Goal: Complete application form: Complete application form

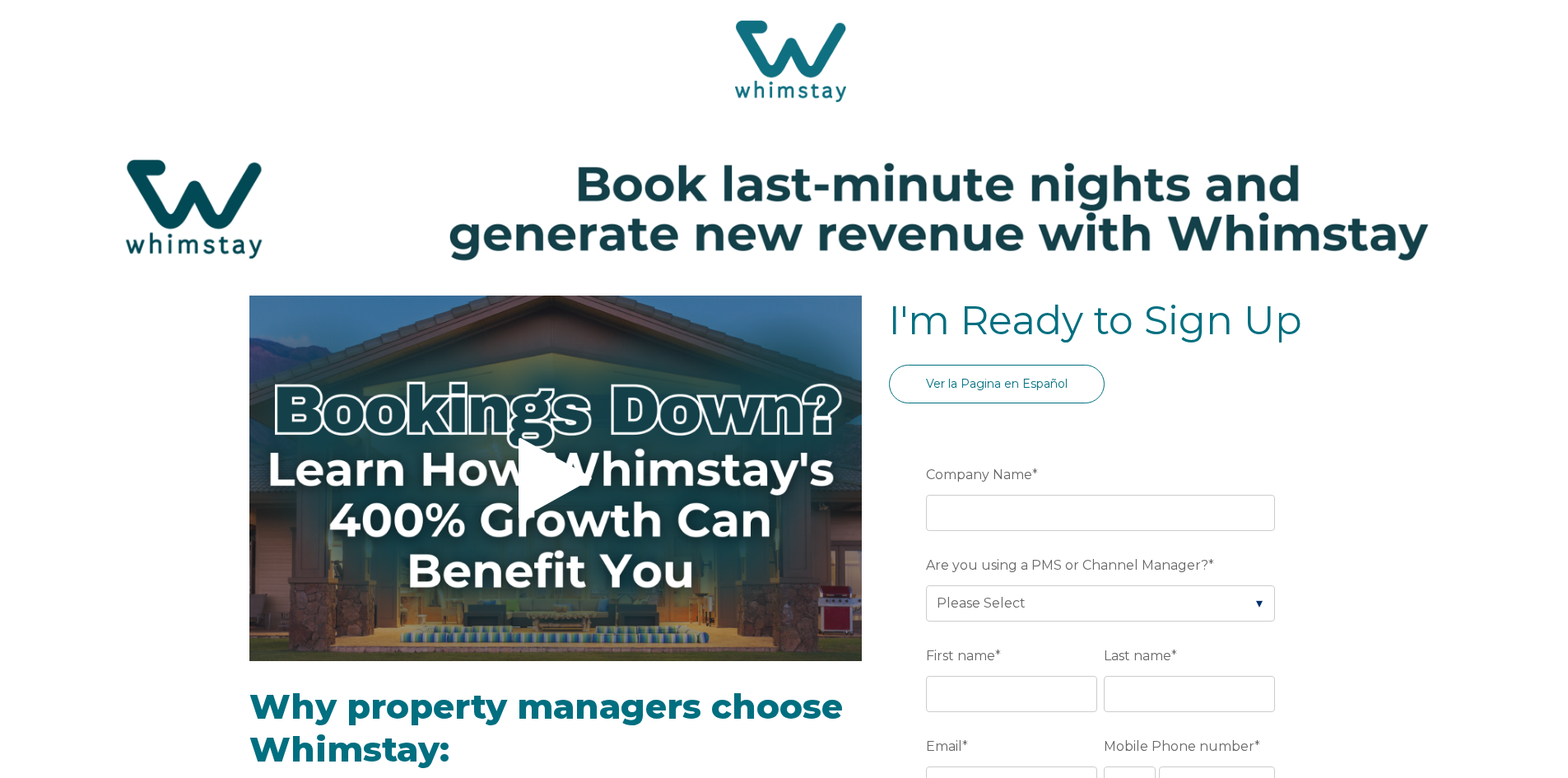
select select "US"
select select "Standard"
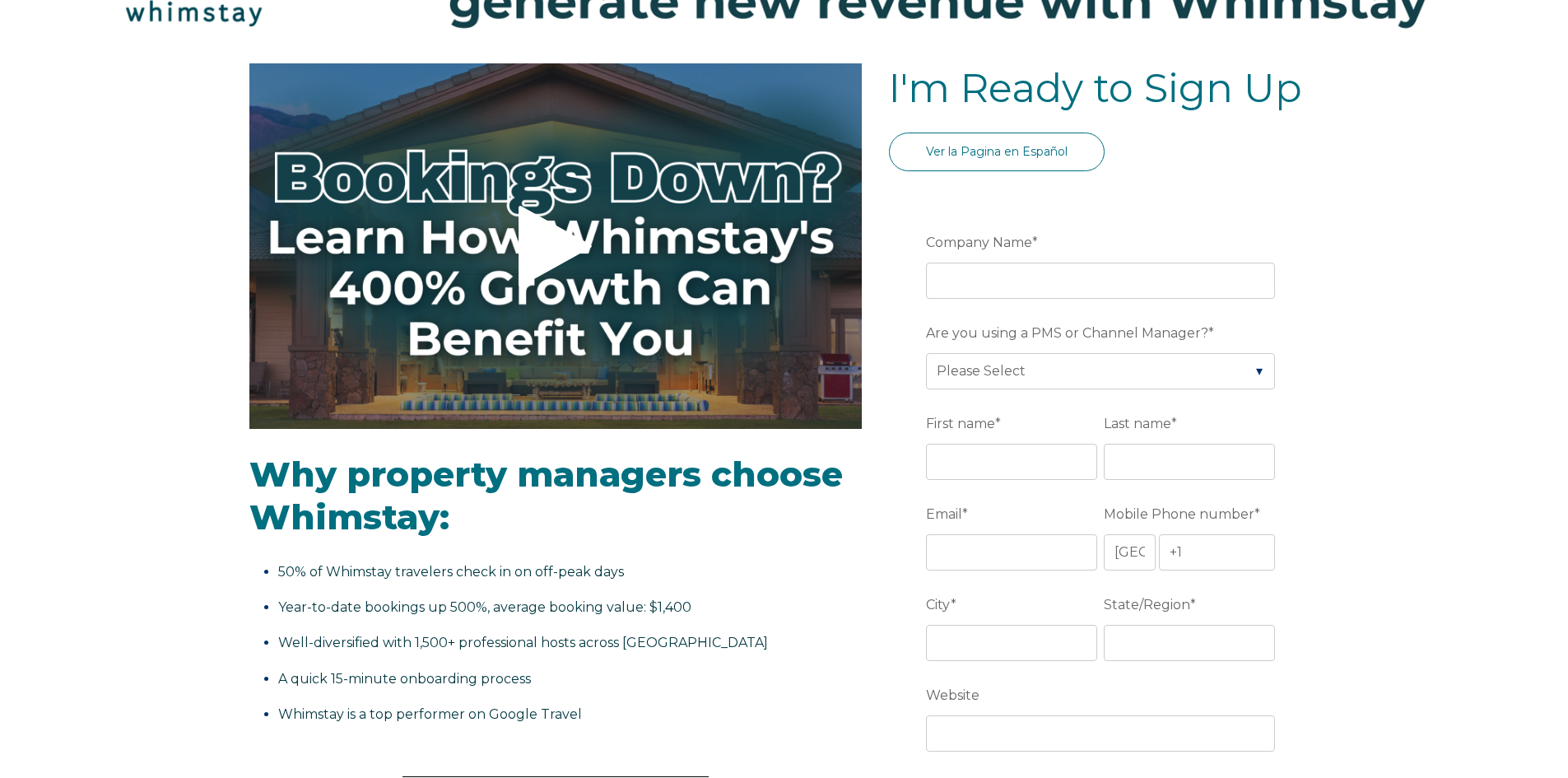
scroll to position [247, 0]
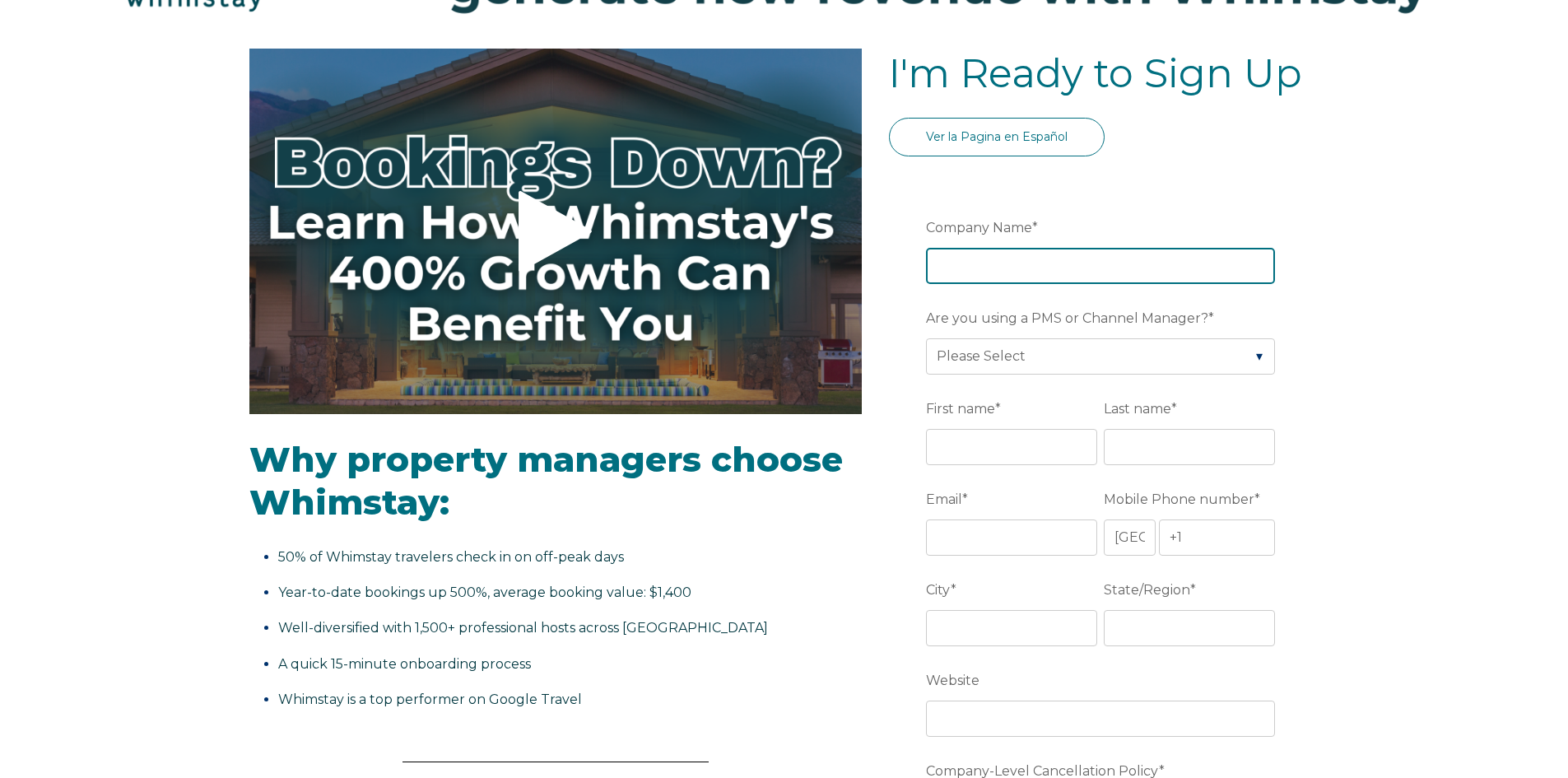
click at [1038, 257] on input "Company Name *" at bounding box center [1100, 266] width 349 height 36
type input "MUST BE NICE HOLDINGS LLC"
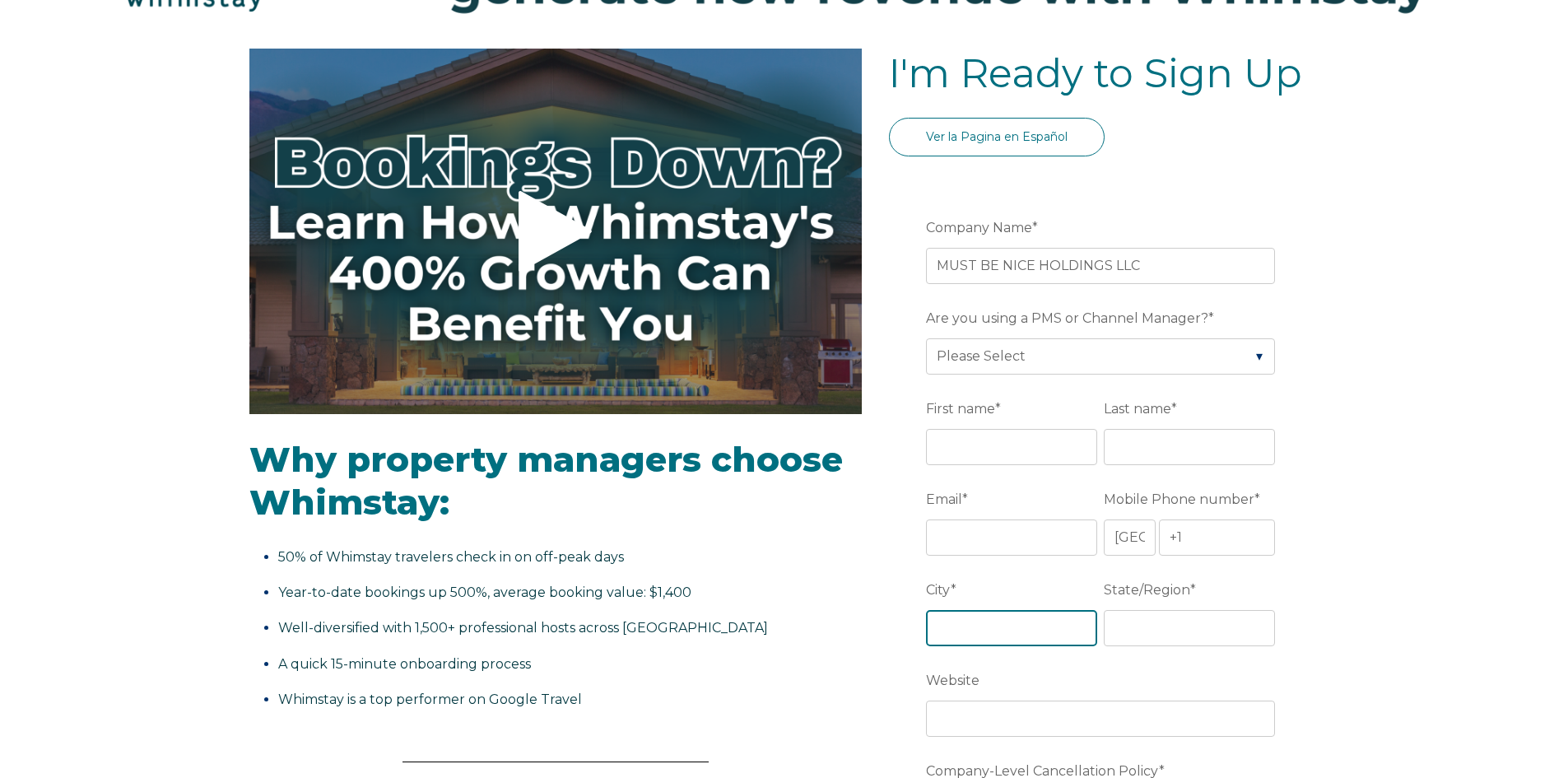
type input "Kingsport"
type input "TN"
click at [1147, 352] on select "Please Select Barefoot BookingPal Boost Brightside CiiRUS Escapia Guesty Hostaw…" at bounding box center [1100, 357] width 349 height 36
select select "Hostaway"
click at [926, 339] on select "Please Select Barefoot BookingPal Boost Brightside CiiRUS Escapia Guesty Hostaw…" at bounding box center [1100, 357] width 349 height 36
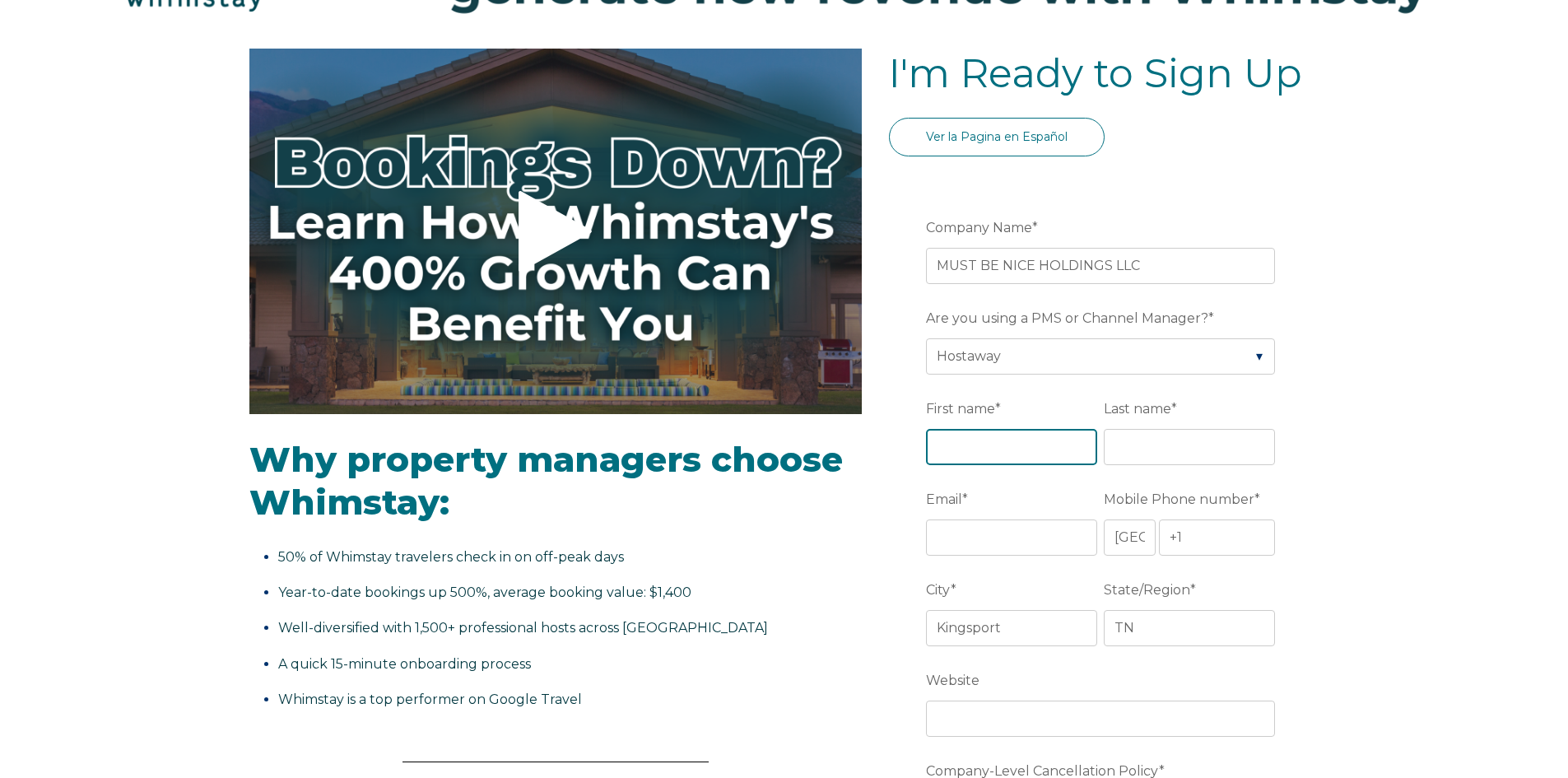
click at [996, 454] on input "First name *" at bounding box center [1011, 447] width 171 height 36
type input "[PERSON_NAME]"
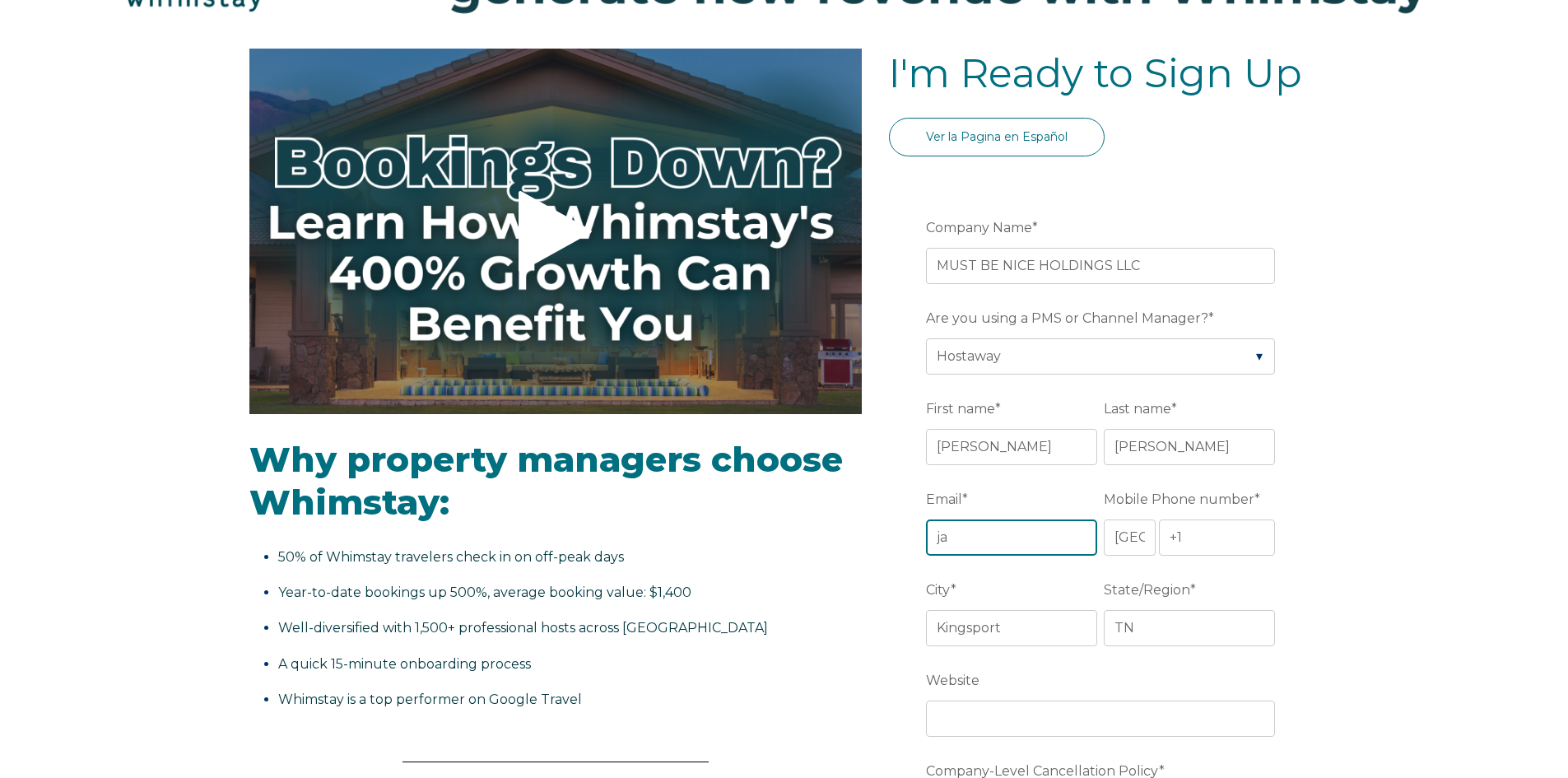
type input "j"
type input "[EMAIL_ADDRESS][DOMAIN_NAME]"
type input "[PHONE_NUMBER]"
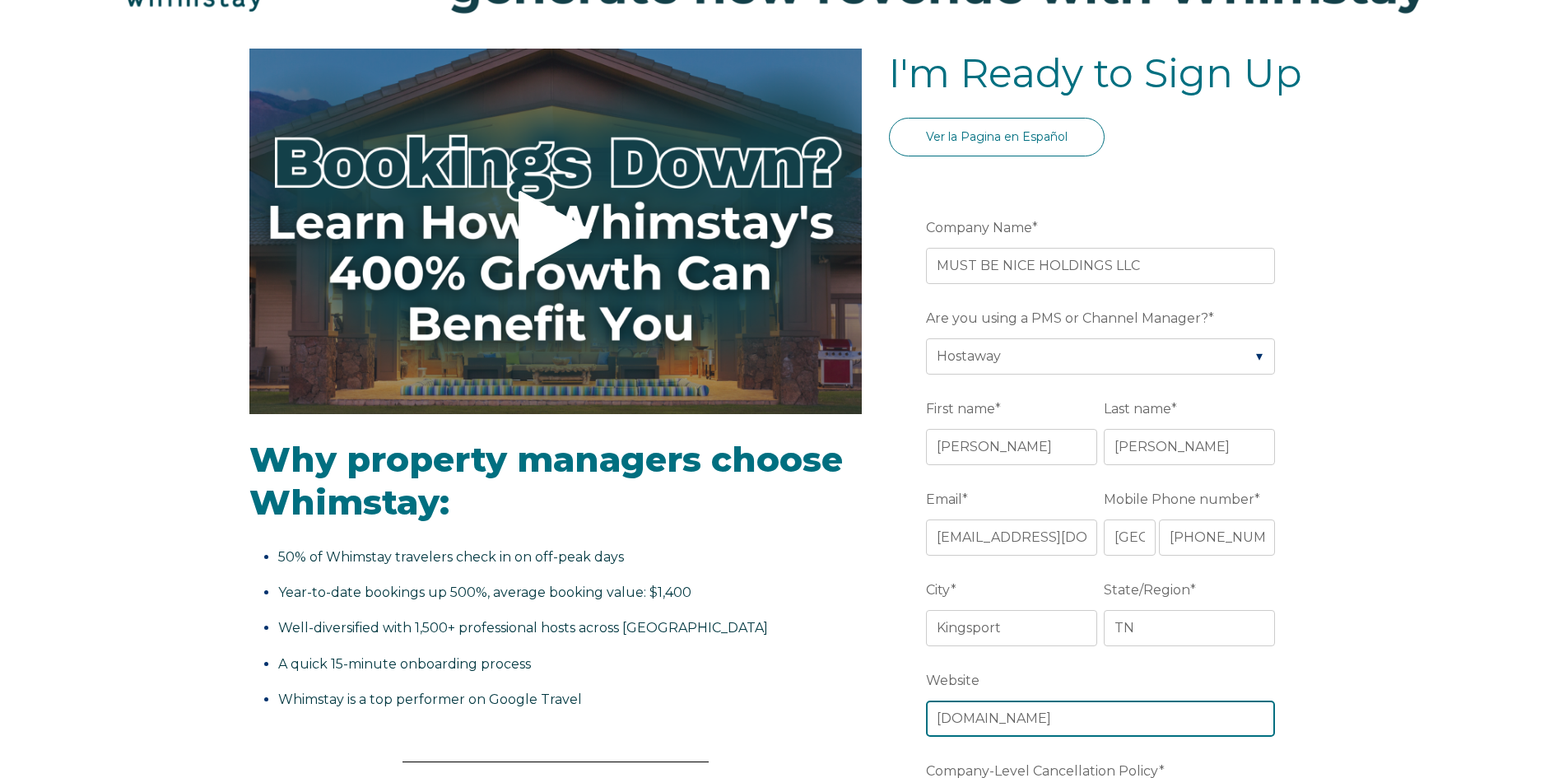
type input "[DOMAIN_NAME]"
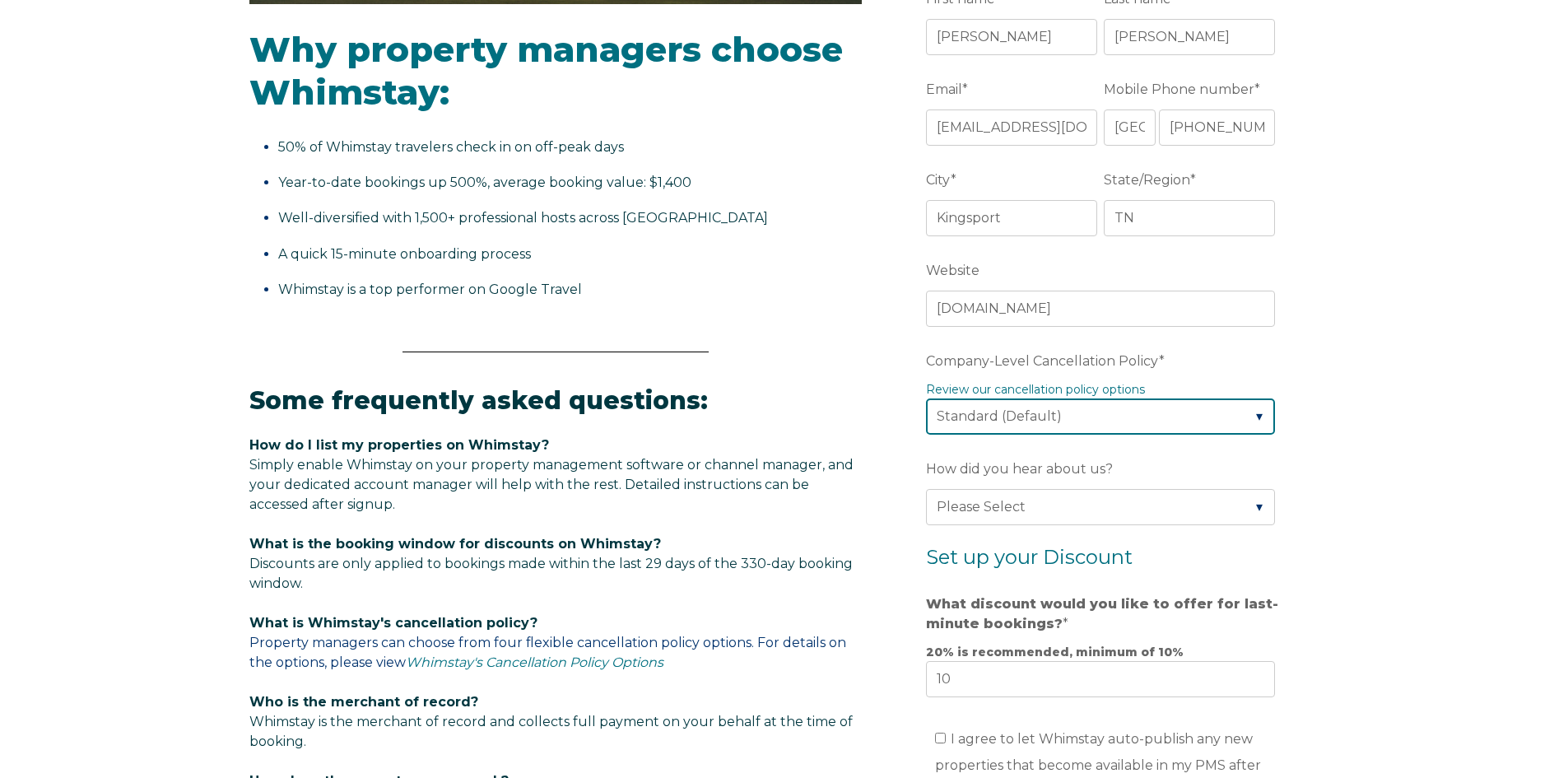
click at [1185, 419] on select "Please Select Partial Standard (Default) Moderate Strict" at bounding box center [1100, 416] width 349 height 36
click at [1416, 442] on div "Video player - SSOB Pitch Vid Thumbnail - Click to play video Why property mana…" at bounding box center [784, 423] width 1568 height 1568
click at [1103, 414] on select "Please Select Partial Standard (Default) Moderate Strict" at bounding box center [1100, 416] width 349 height 36
select select "Partial"
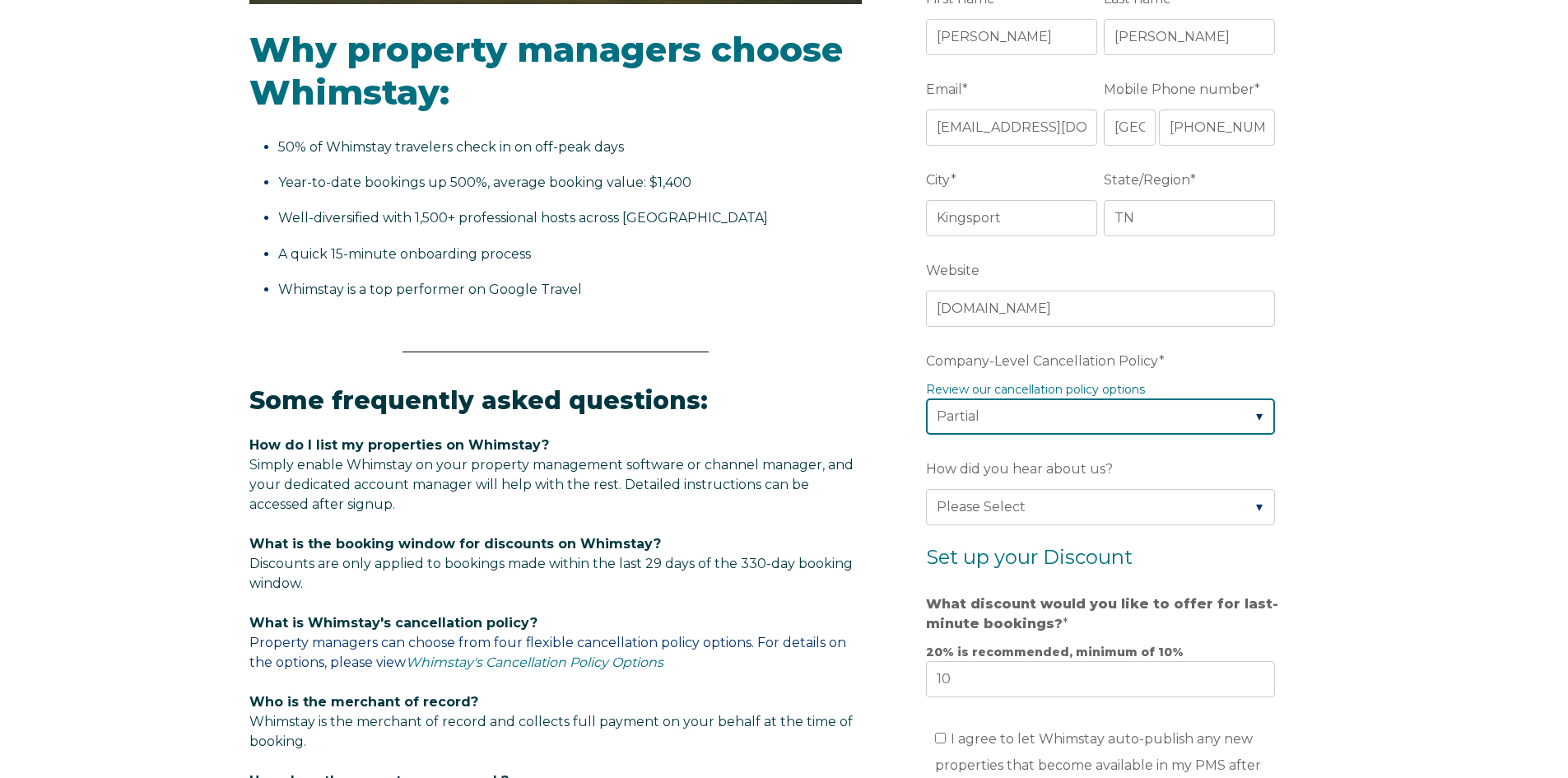
click at [926, 398] on select "Please Select Partial Standard (Default) Moderate Strict" at bounding box center [1100, 416] width 349 height 36
click at [1422, 424] on div "Video player - SSOB Pitch Vid Thumbnail - Click to play video Why property mana…" at bounding box center [784, 423] width 1568 height 1568
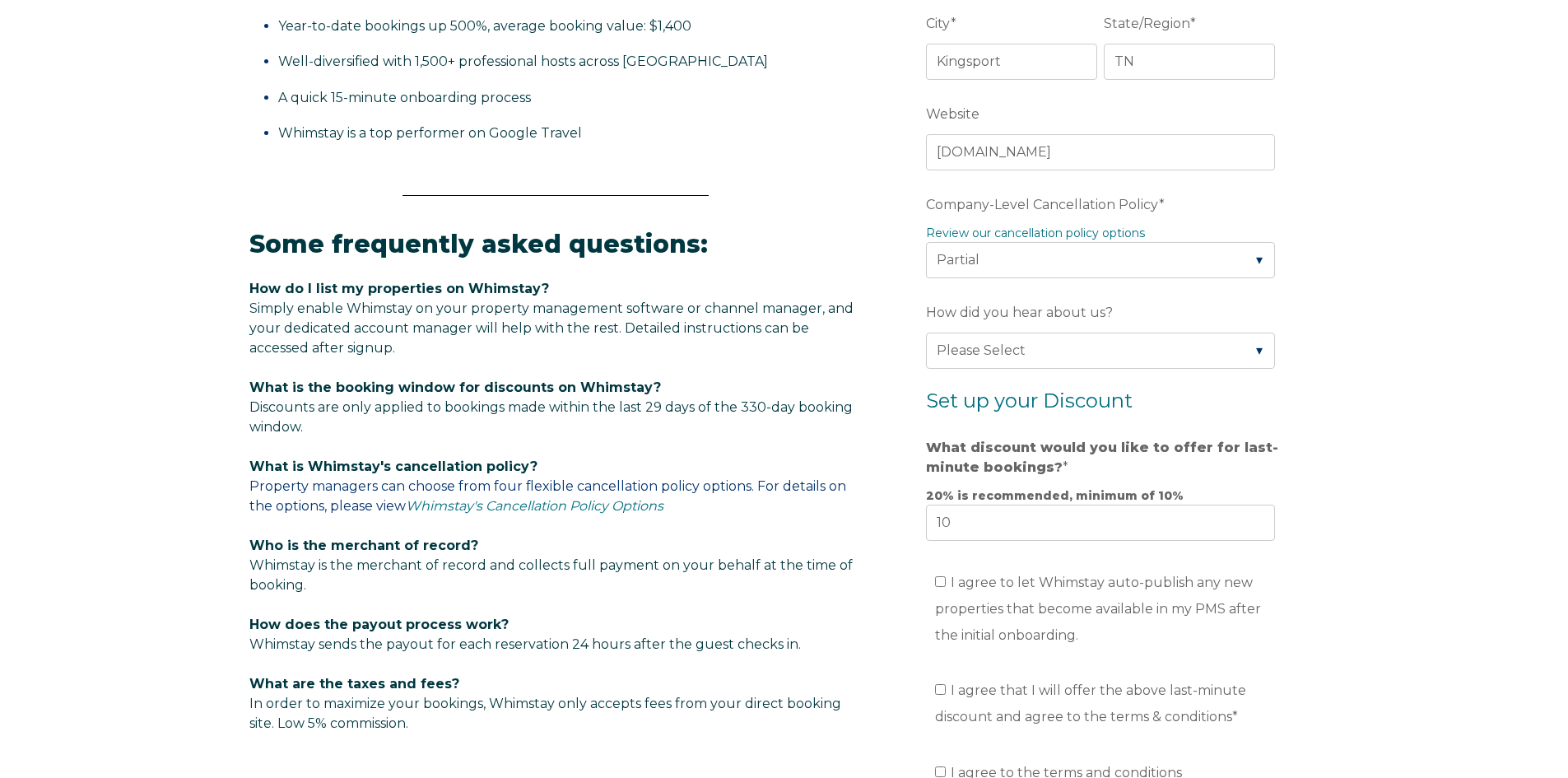
scroll to position [821, 0]
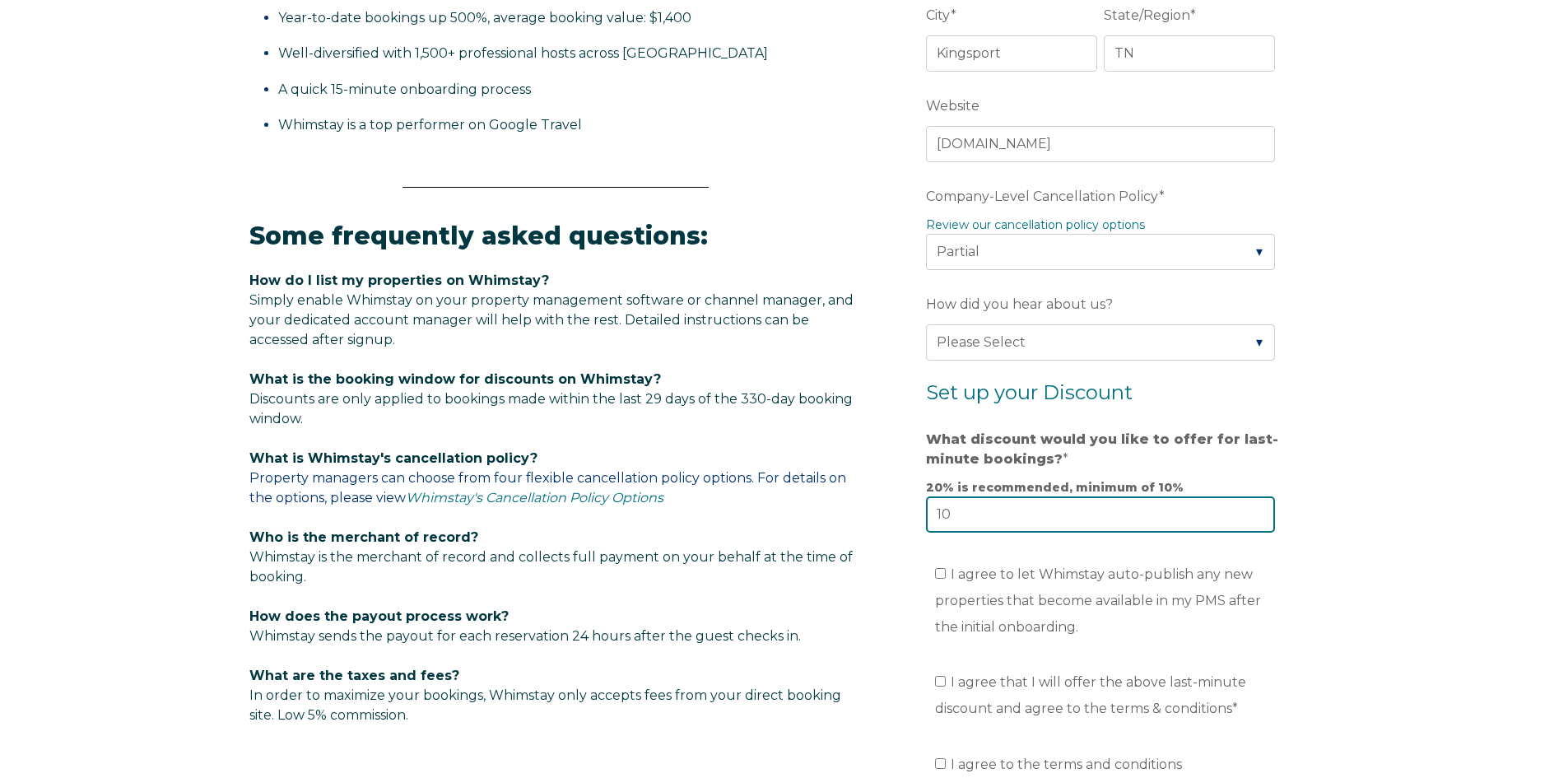
click at [1182, 519] on input "10" at bounding box center [1100, 514] width 349 height 36
click at [1183, 519] on input "10" at bounding box center [1100, 514] width 349 height 36
type input "18"
click at [1347, 489] on div "Video player - SSOB Pitch Vid Thumbnail - Click to play video Why property mana…" at bounding box center [784, 258] width 1568 height 1568
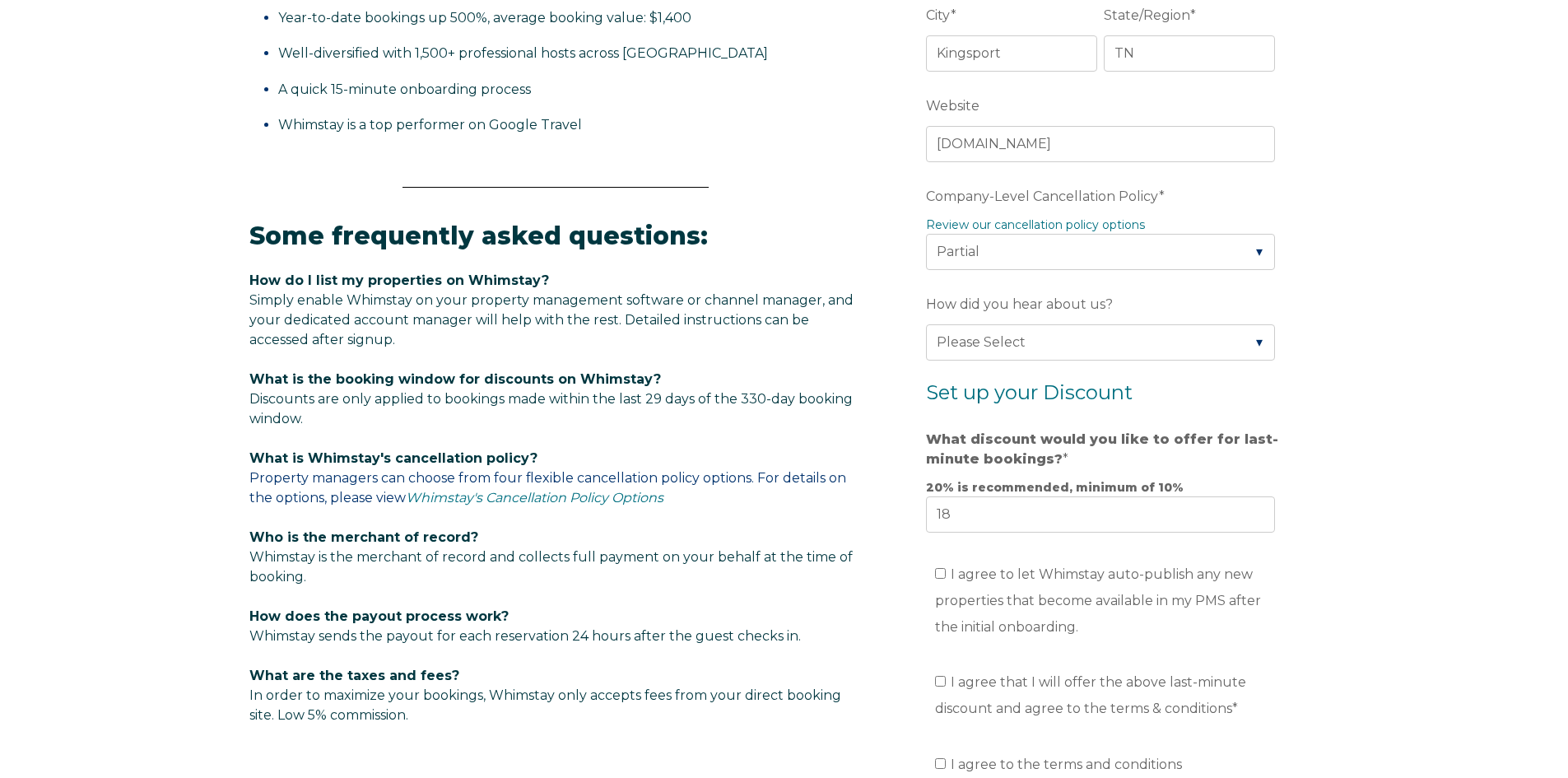
click at [1067, 588] on li "I agree to let Whimstay auto-publish any new properties that become available i…" at bounding box center [1109, 601] width 349 height 79
click at [945, 572] on label "I agree to let Whimstay auto-publish any new properties that become available i…" at bounding box center [1098, 600] width 326 height 68
click at [938, 573] on input "I agree to let Whimstay auto-publish any new properties that become available i…" at bounding box center [940, 573] width 10 height 10
checkbox input "true"
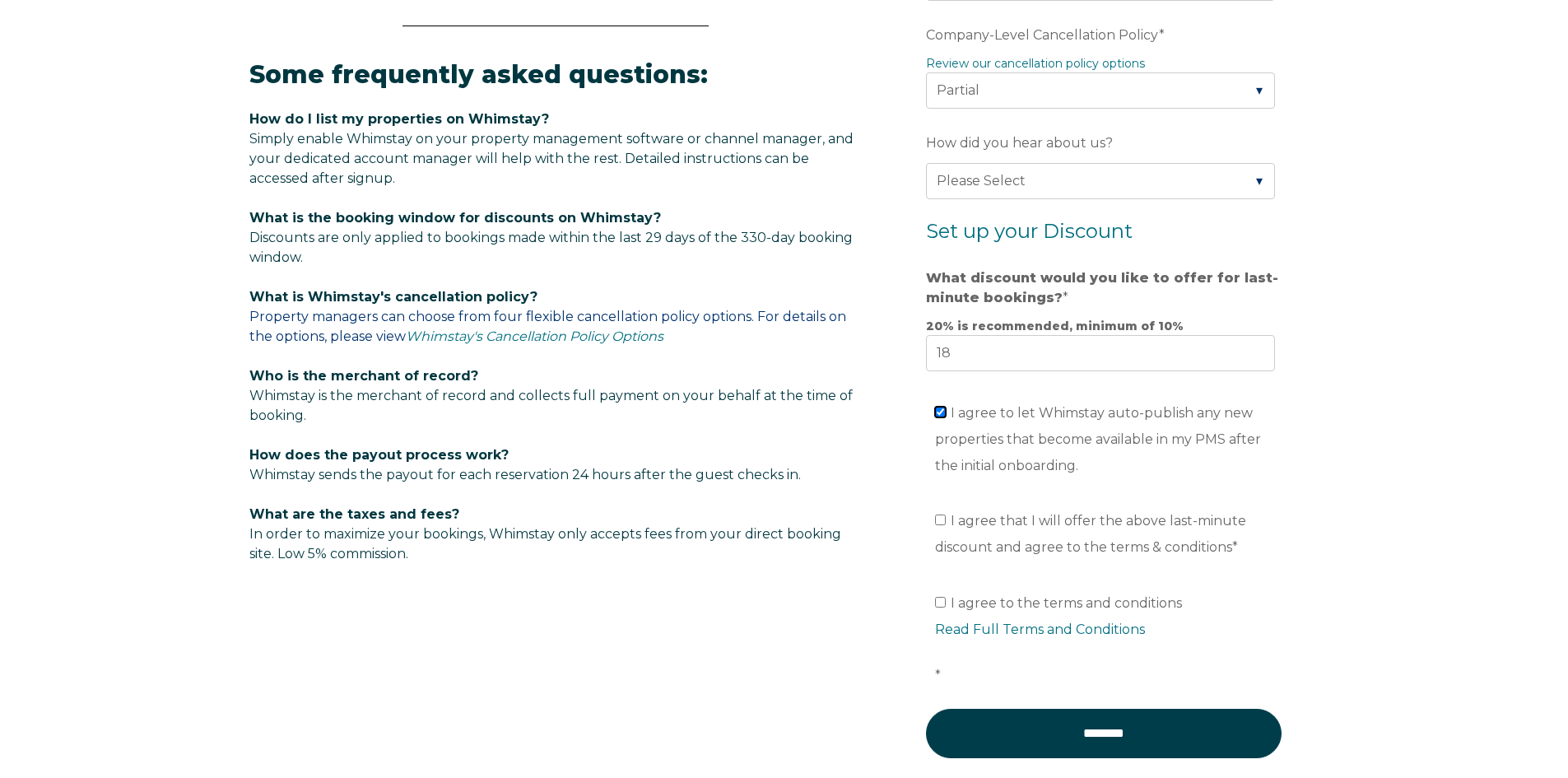
scroll to position [986, 0]
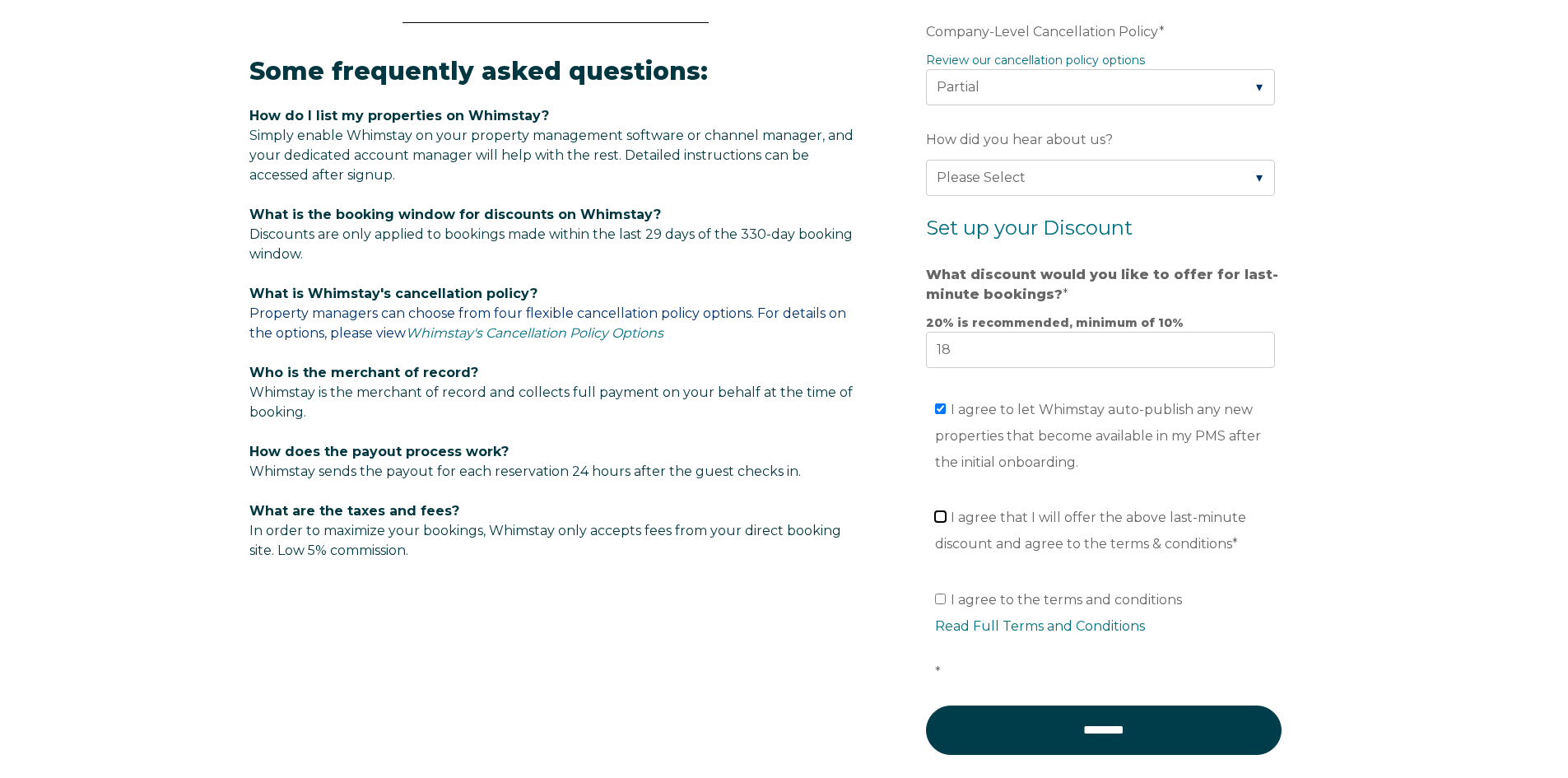
click at [940, 522] on input "I agree that I will offer the above last-minute discount and agree to the terms…" at bounding box center [940, 516] width 10 height 10
checkbox input "true"
click at [948, 597] on label "I agree to the terms and conditions Read Full Terms and Conditions *" at bounding box center [1109, 636] width 349 height 88
click at [945, 597] on input "I agree to the terms and conditions Read Full Terms and Conditions *" at bounding box center [940, 599] width 10 height 10
checkbox input "true"
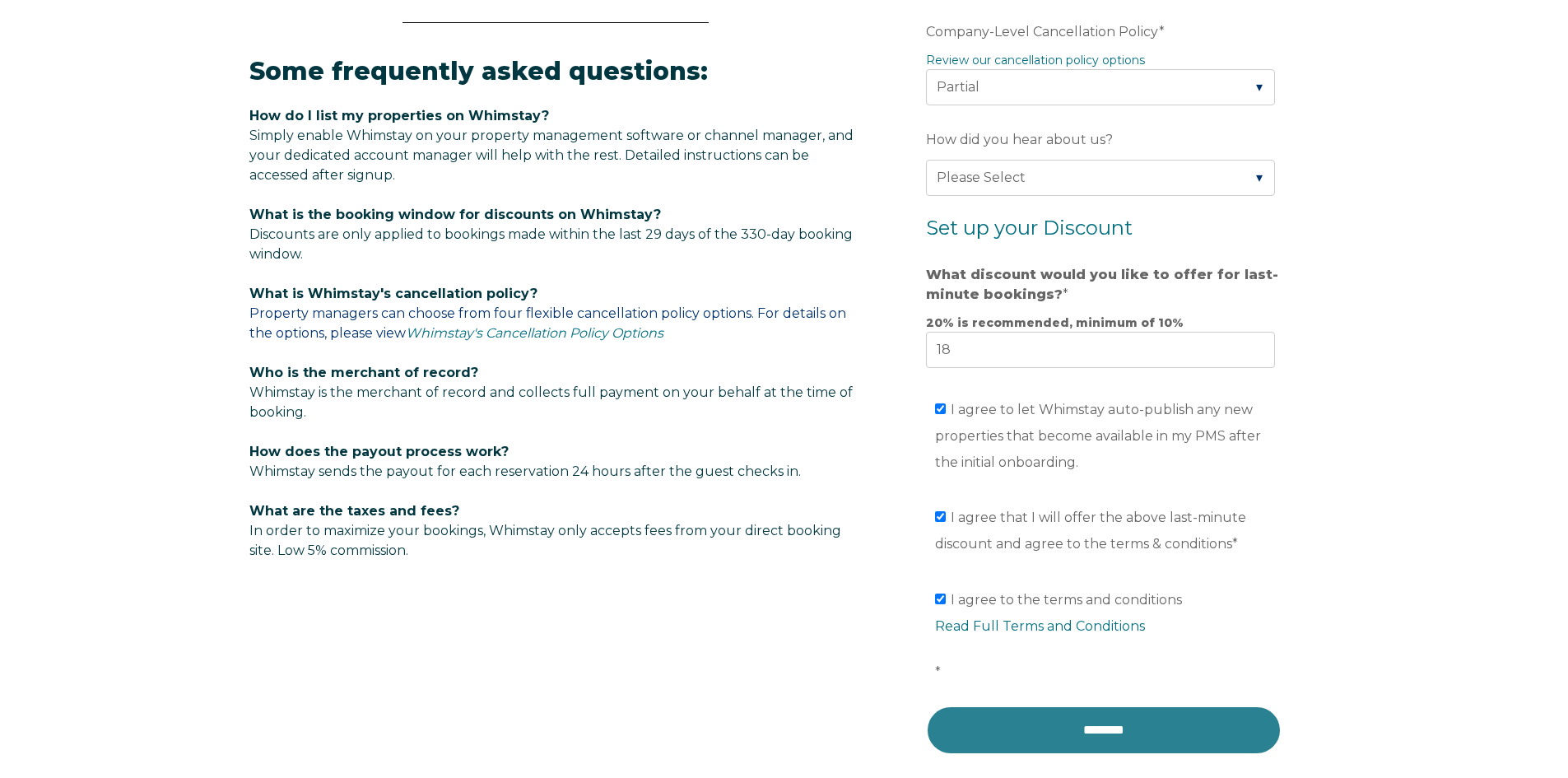
click at [1060, 725] on input "********" at bounding box center [1104, 730] width 356 height 49
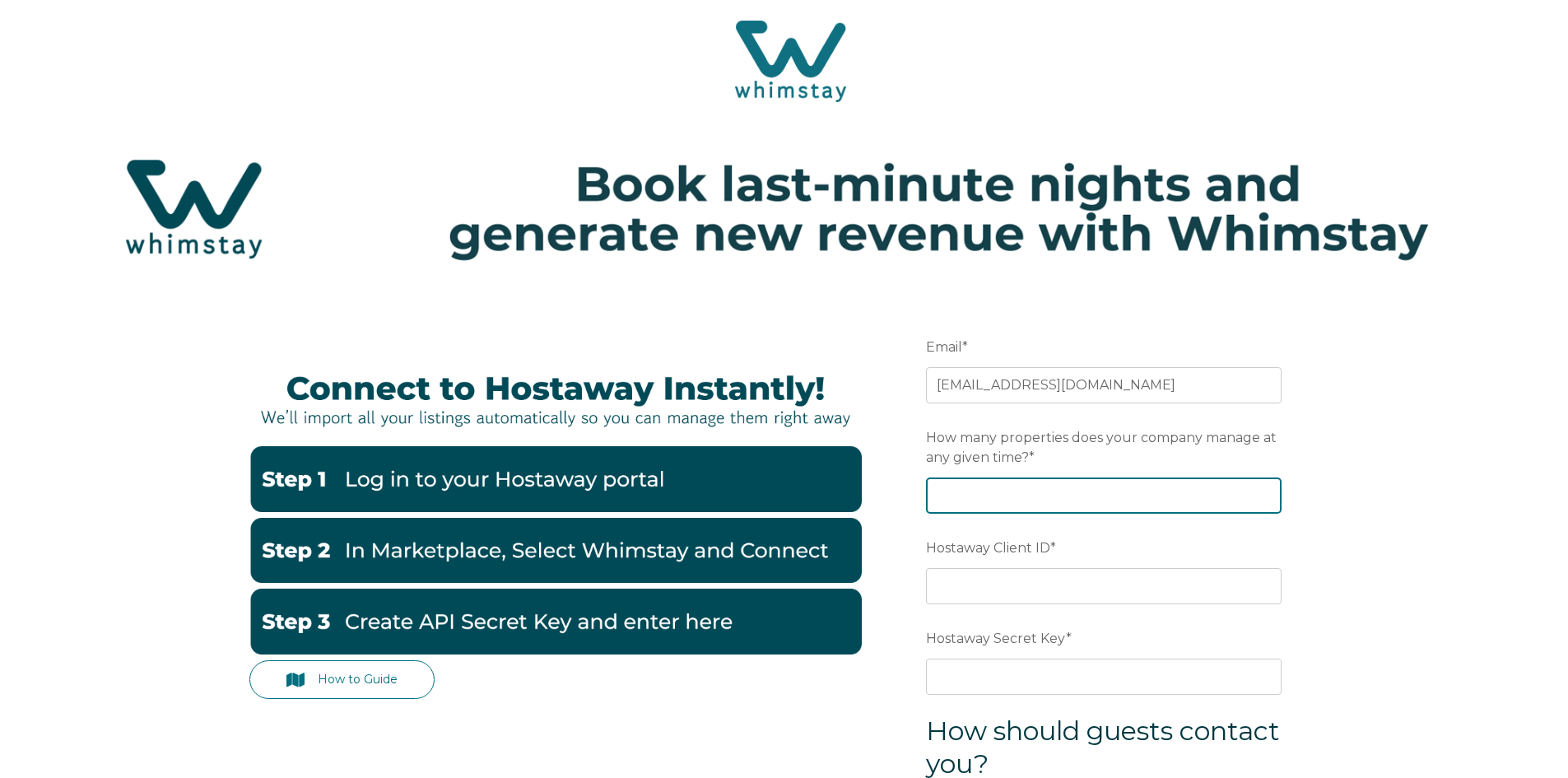
click at [1271, 486] on input "How many properties does your company manage at any given time? *" at bounding box center [1104, 495] width 356 height 36
type input "3"
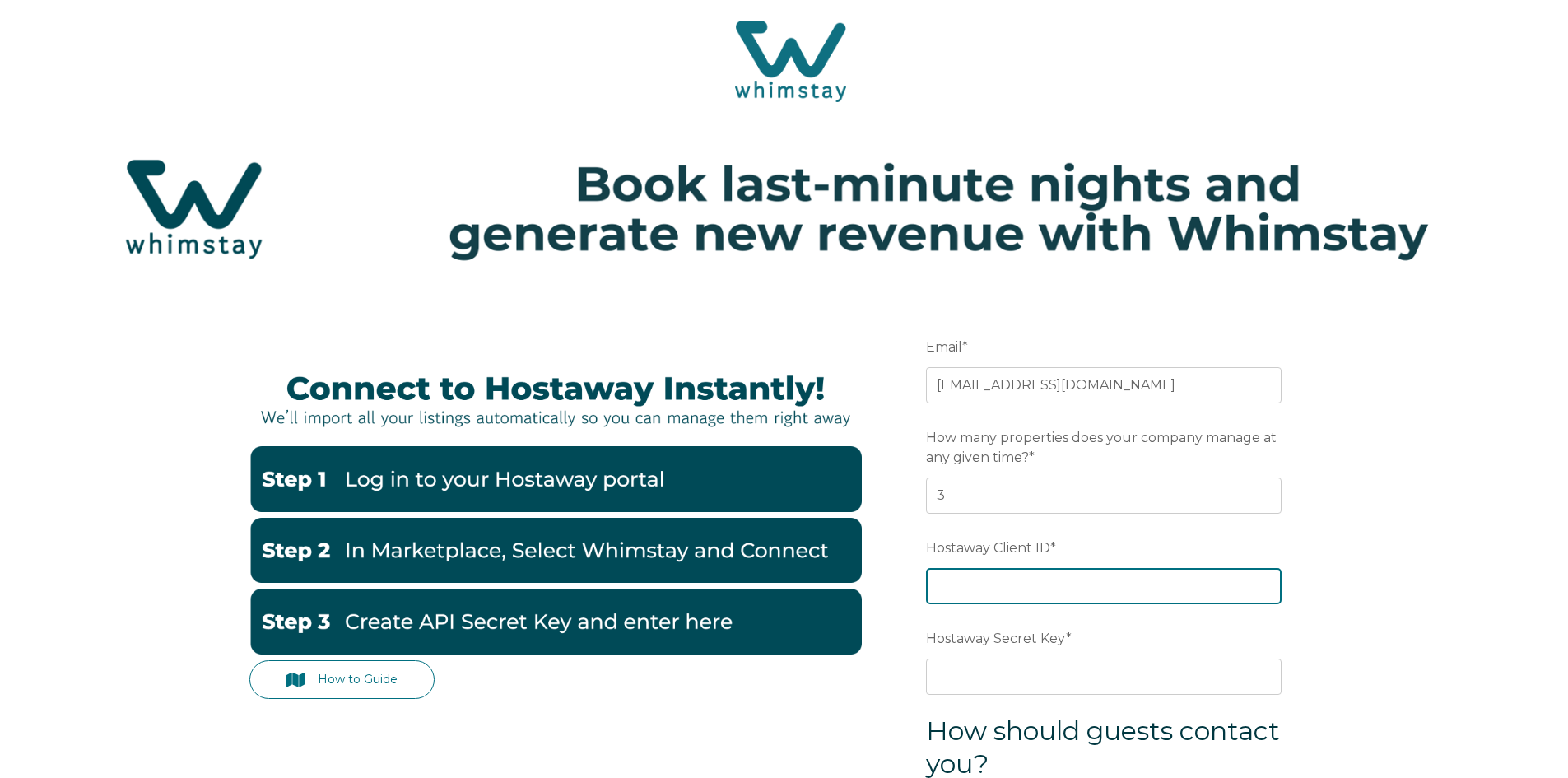
click at [1150, 596] on input "Hostaway Client ID *" at bounding box center [1104, 586] width 356 height 36
paste input "167289"
type input "167289"
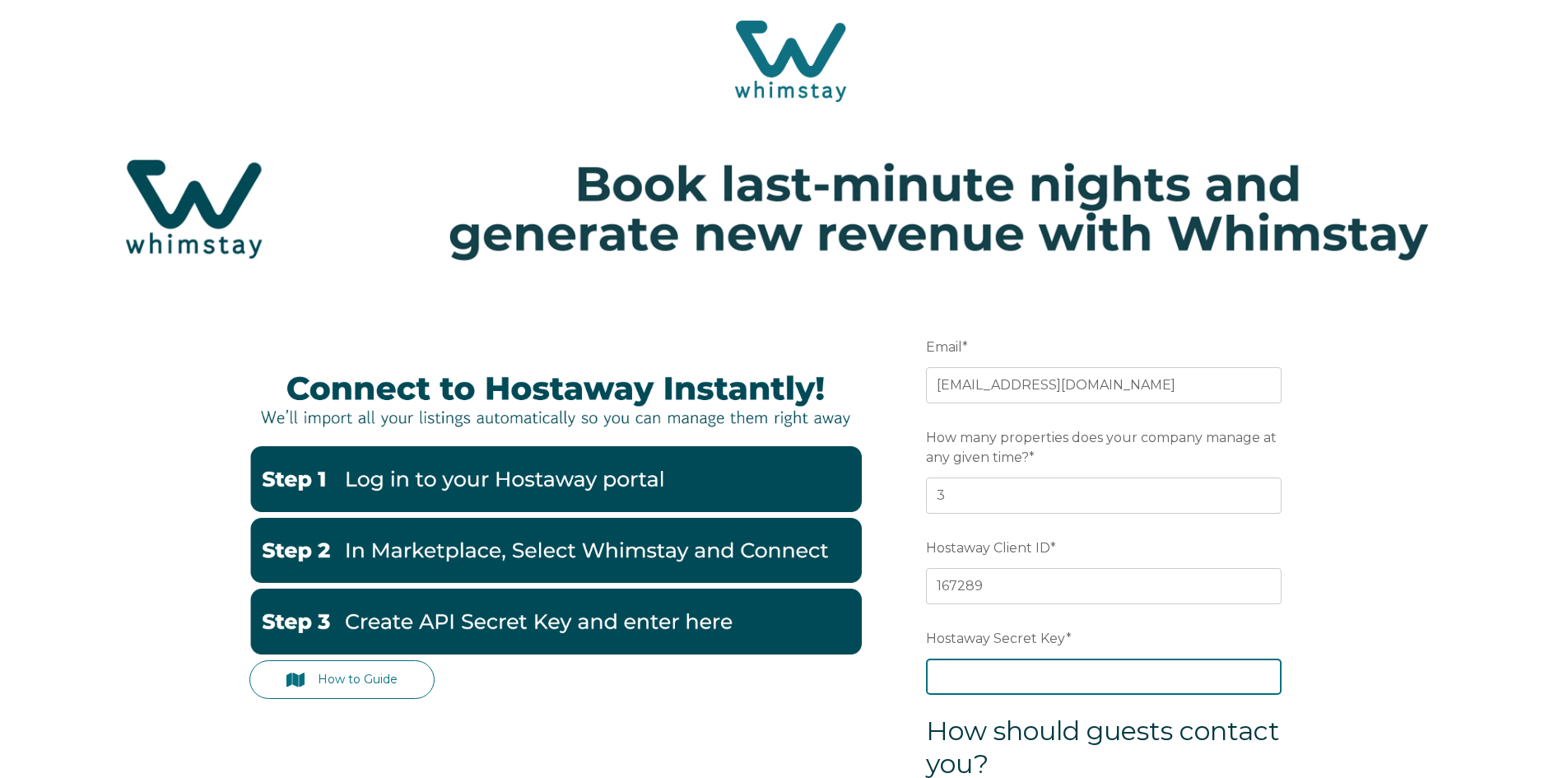
click at [1024, 672] on input "Hostaway Secret Key *" at bounding box center [1104, 676] width 356 height 36
paste input "d90005201c644199b0dc9669c7ef1e6335685eb58bf1735367e313e7b58105f2"
type input "d90005201c644199b0dc9669c7ef1e6335685eb58bf1735367e313e7b58105f2"
click at [1387, 545] on div "How to Guide Email * MUSTBENICEHOLDINGS@GMAIL.COM Preferred language SDR How ma…" at bounding box center [784, 724] width 1568 height 857
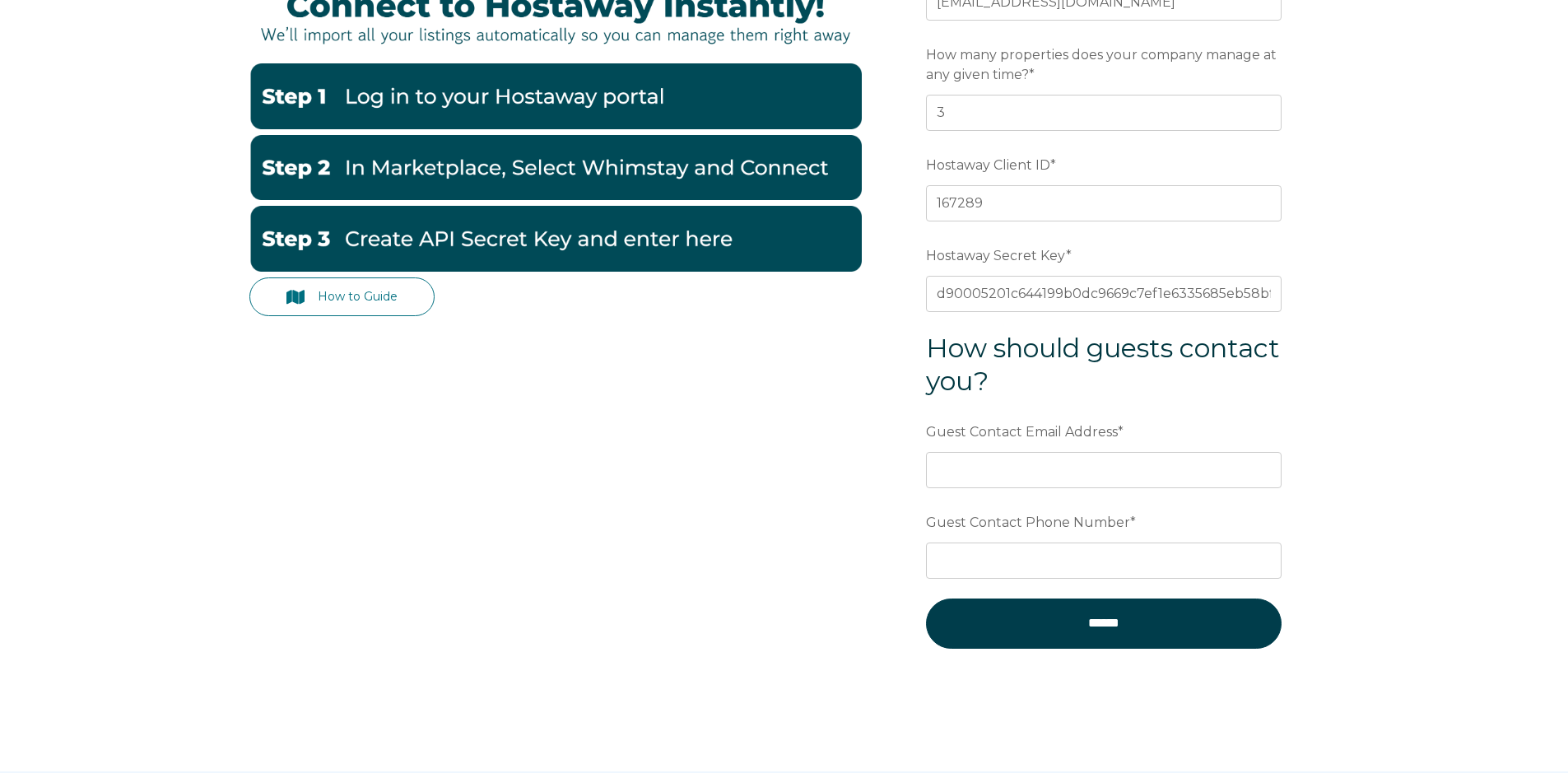
scroll to position [412, 0]
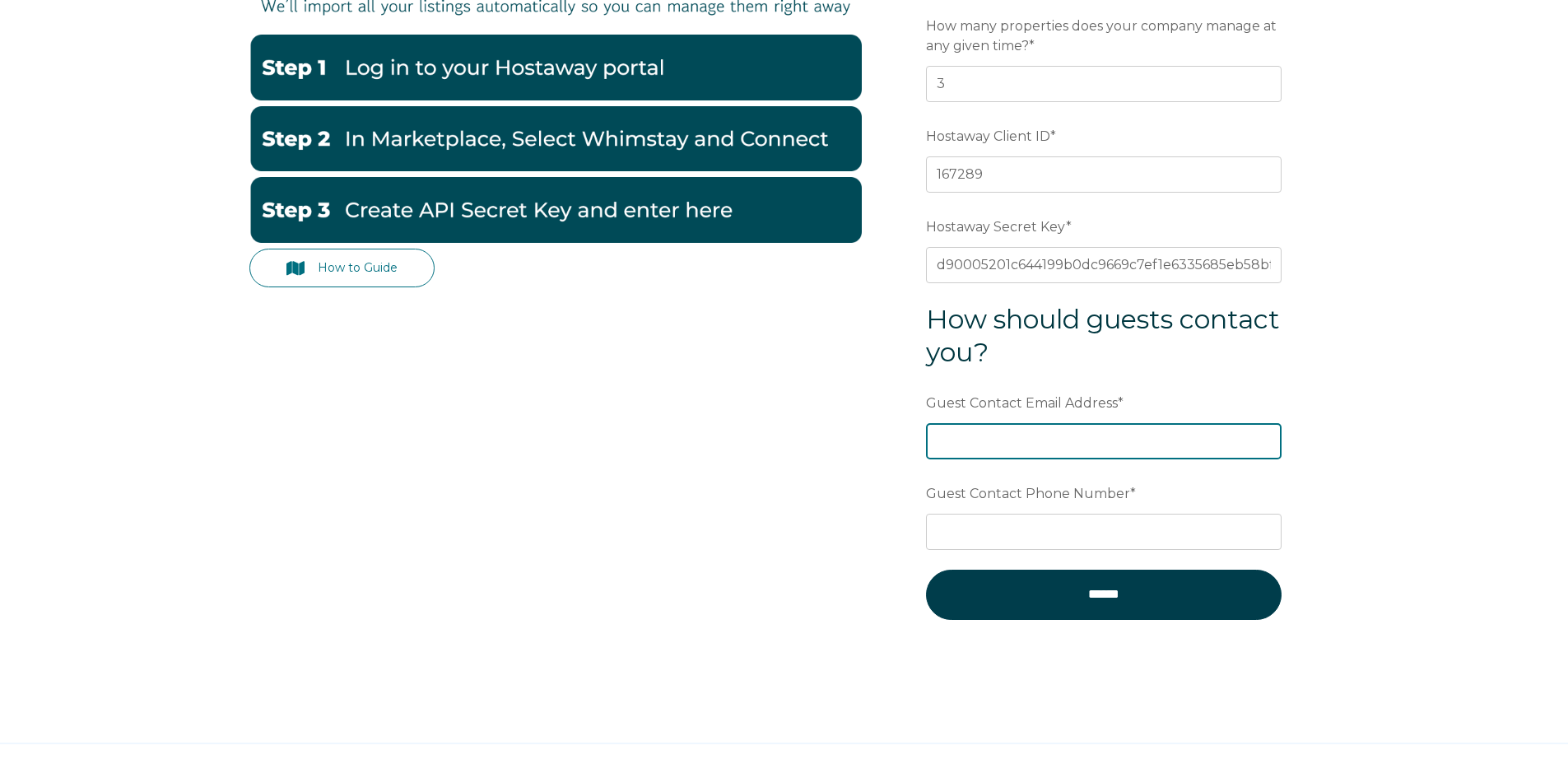
click at [1044, 450] on input "Guest Contact Email Address *" at bounding box center [1104, 441] width 356 height 36
type input "[EMAIL_ADDRESS][DOMAIN_NAME]"
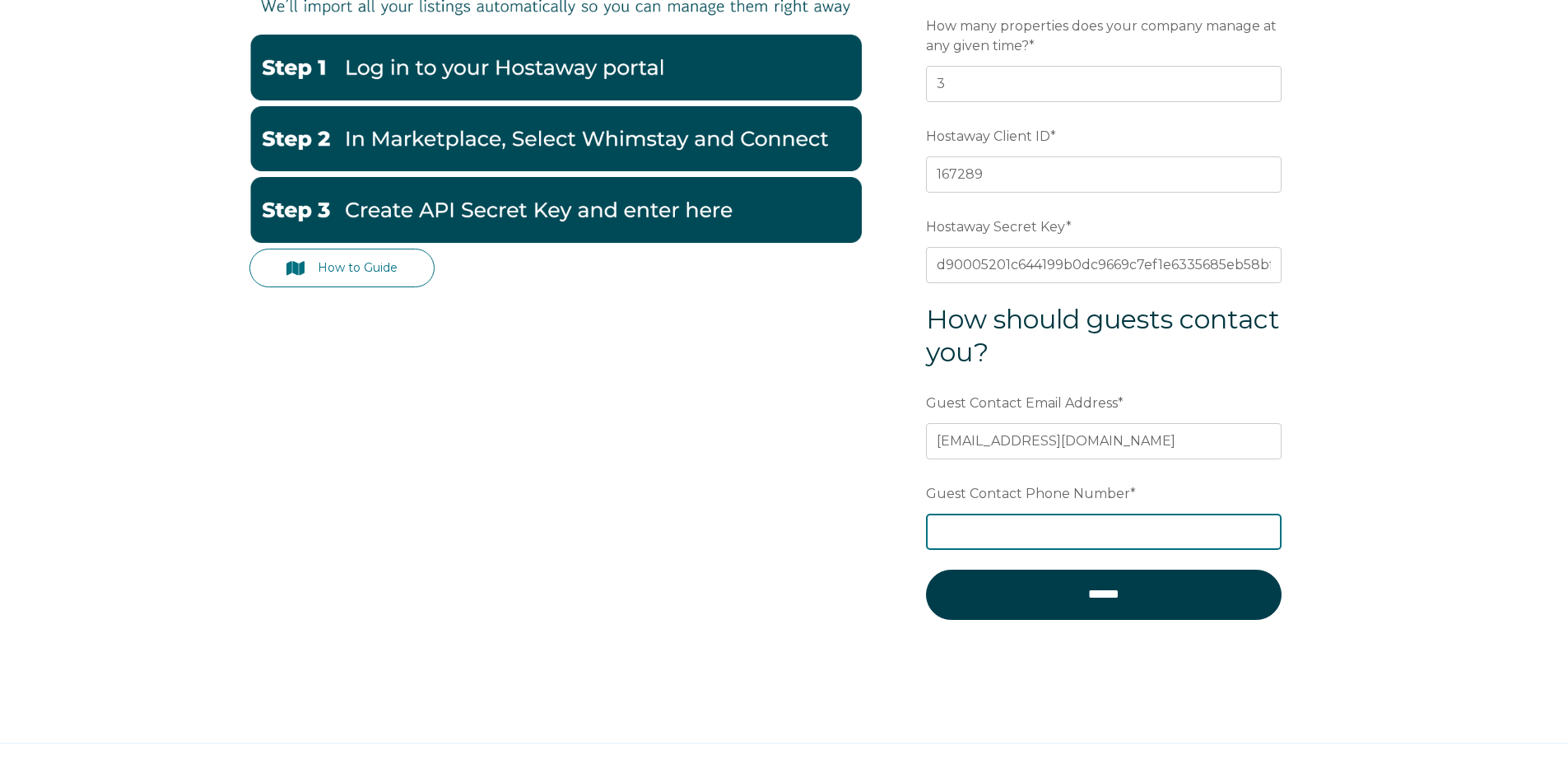
click at [1192, 536] on input "Guest Contact Phone Number *" at bounding box center [1104, 532] width 356 height 36
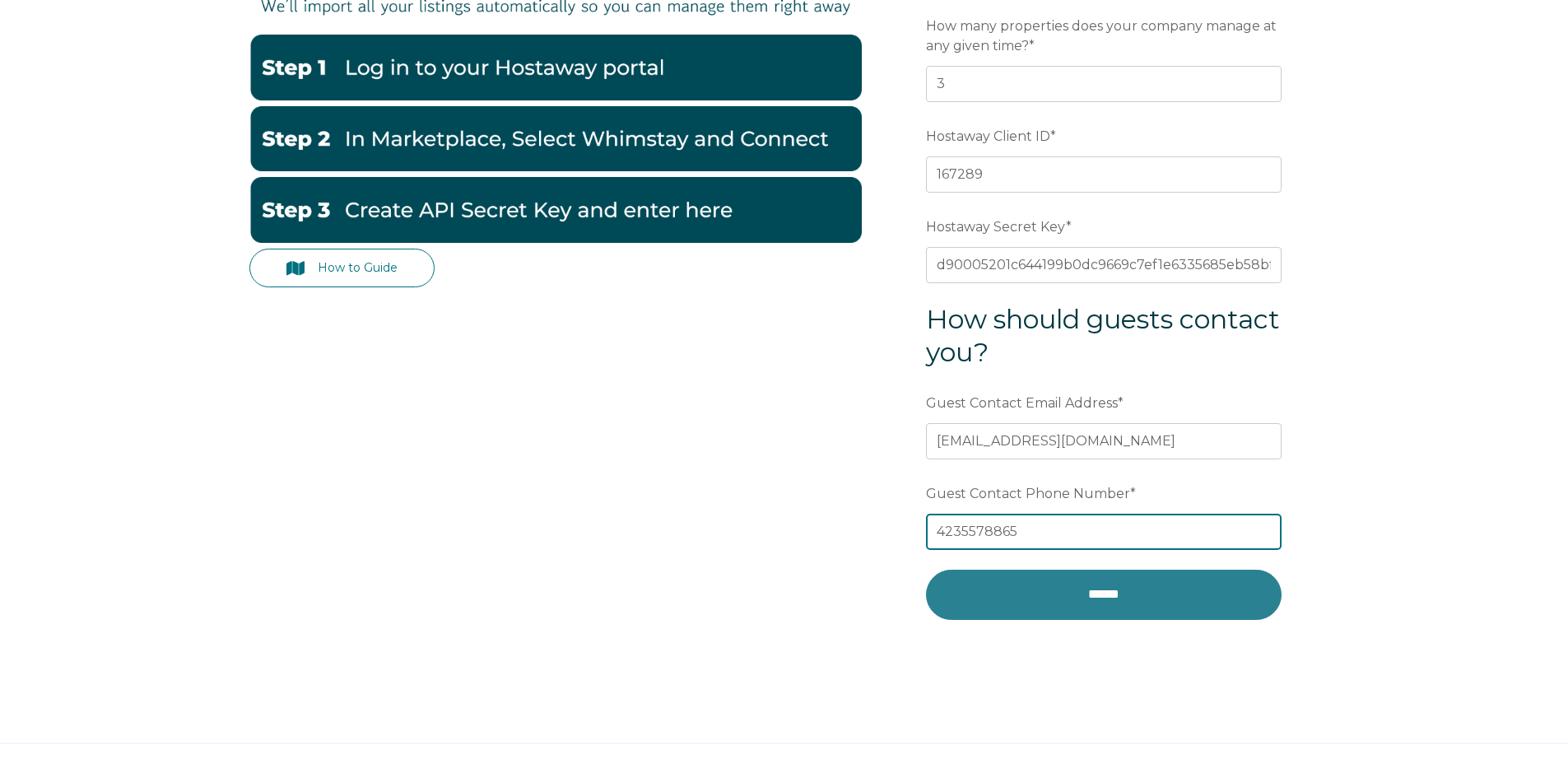
type input "4235578865"
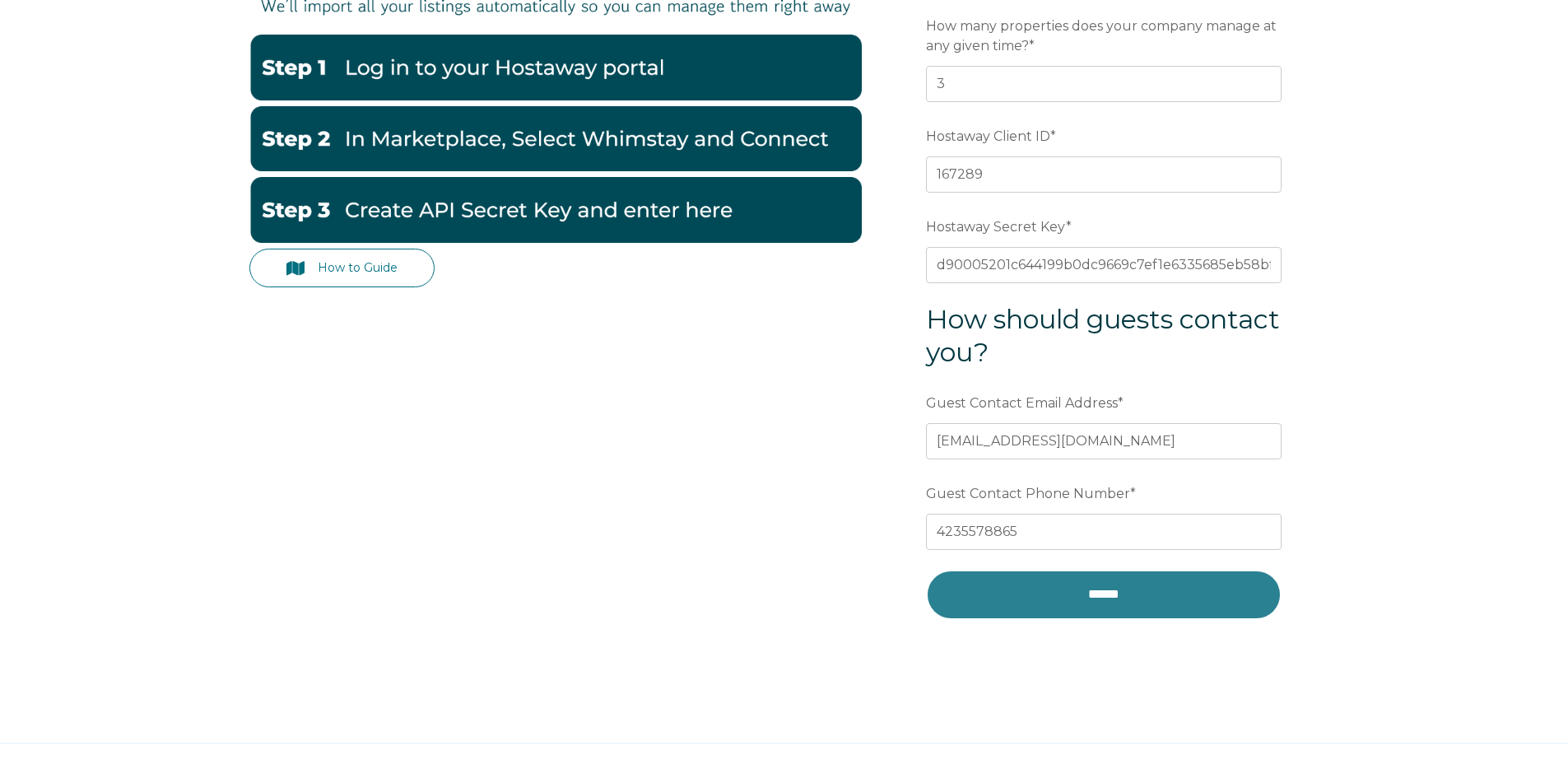
click at [1201, 614] on input "******" at bounding box center [1104, 594] width 356 height 49
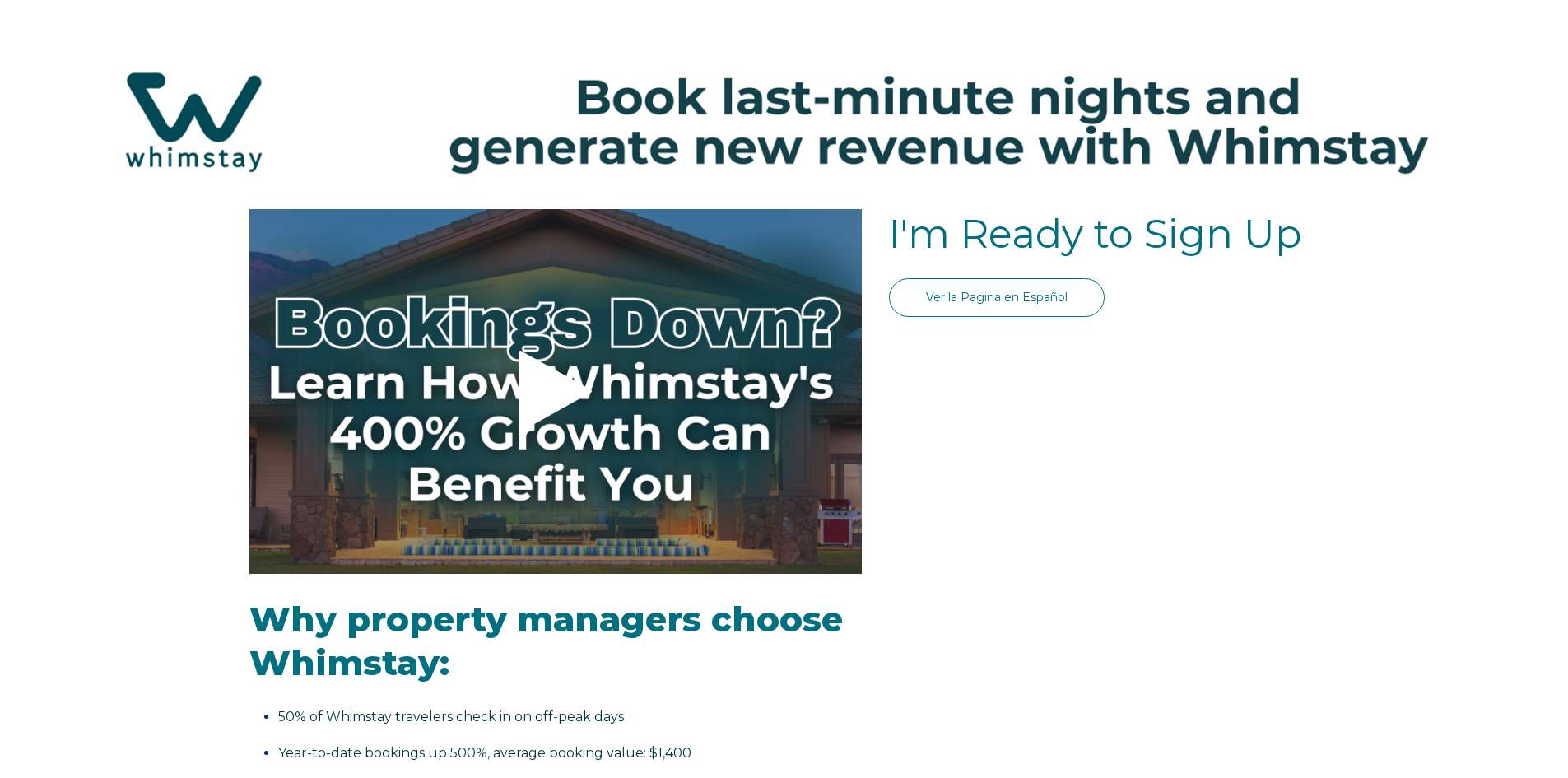
select select "US"
select select "Standard"
